Goal: Navigation & Orientation: Find specific page/section

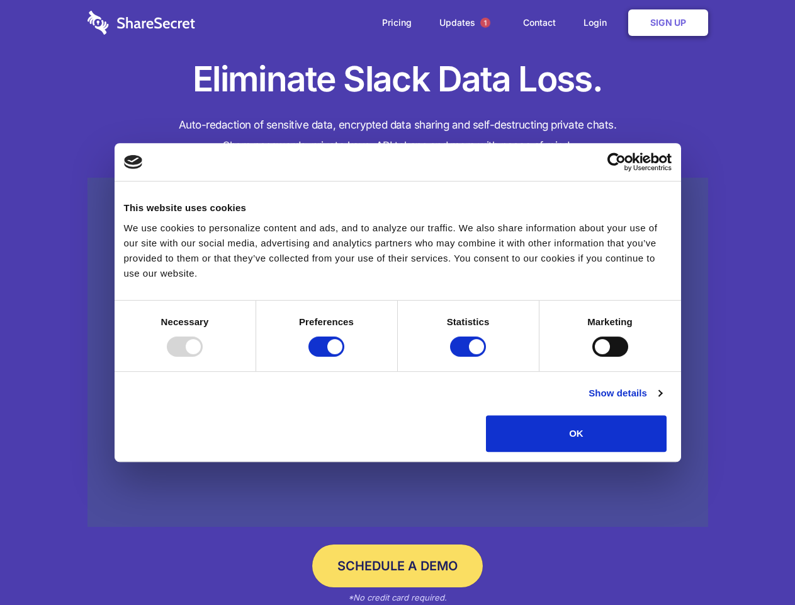
click at [203, 356] on div at bounding box center [185, 346] width 36 height 20
click at [345, 356] on input "Preferences" at bounding box center [327, 346] width 36 height 20
checkbox input "false"
click at [470, 356] on input "Statistics" at bounding box center [468, 346] width 36 height 20
checkbox input "false"
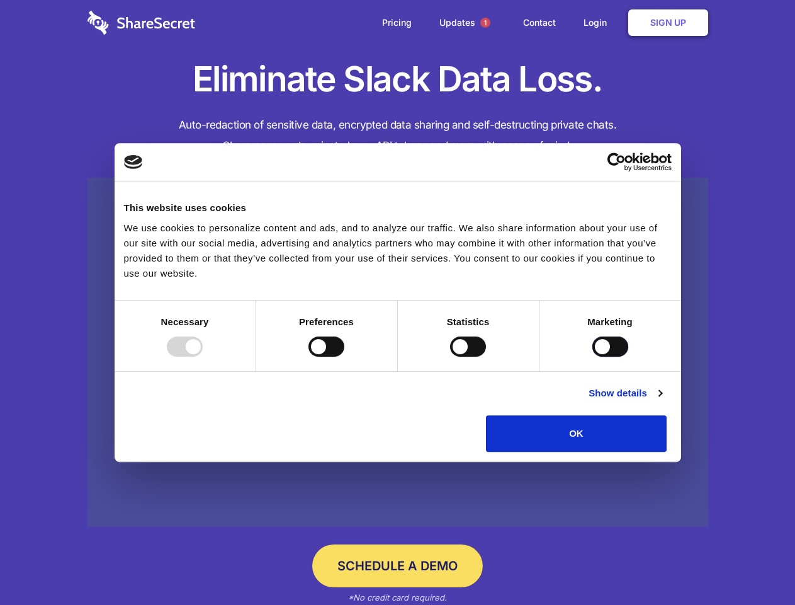
click at [593, 356] on input "Marketing" at bounding box center [611, 346] width 36 height 20
checkbox input "true"
click at [662, 401] on link "Show details" at bounding box center [625, 392] width 73 height 15
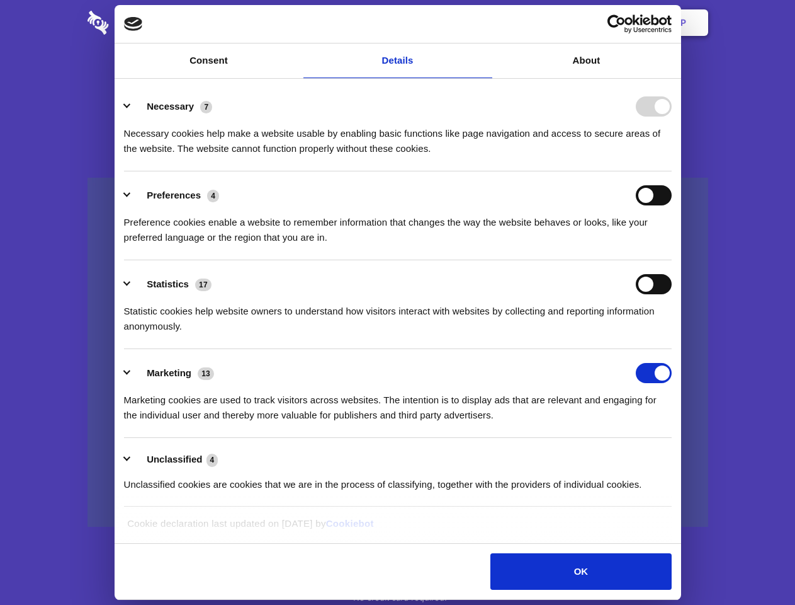
click at [672, 171] on li "Necessary 7 Necessary cookies help make a website usable by enabling basic func…" at bounding box center [398, 127] width 548 height 89
click at [485, 23] on span "1" at bounding box center [486, 23] width 10 height 10
